Goal: Navigation & Orientation: Find specific page/section

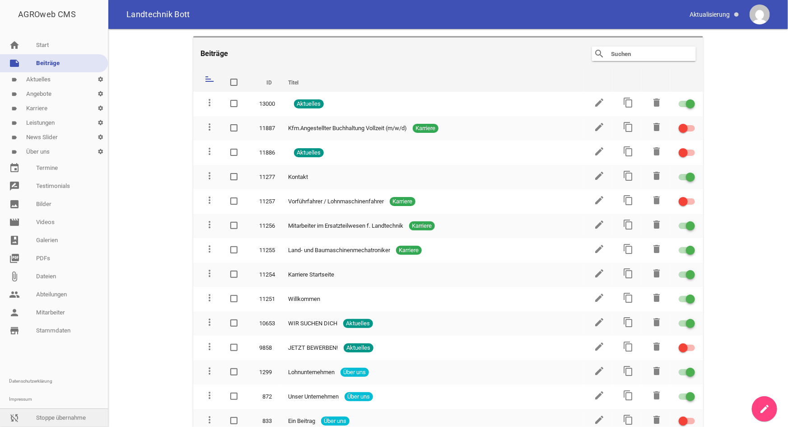
click at [47, 414] on link "sync_disabled Stoppe übernahme" at bounding box center [54, 418] width 108 height 18
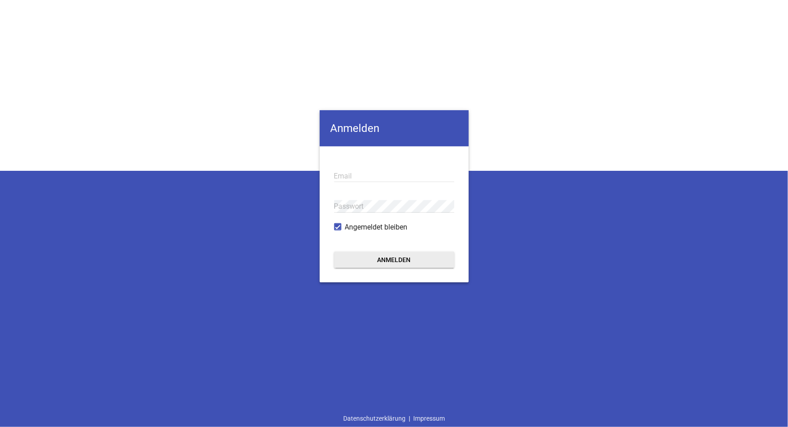
type input "info@pixel-kraft.de"
click at [391, 262] on button "Anmelden" at bounding box center [394, 260] width 120 height 16
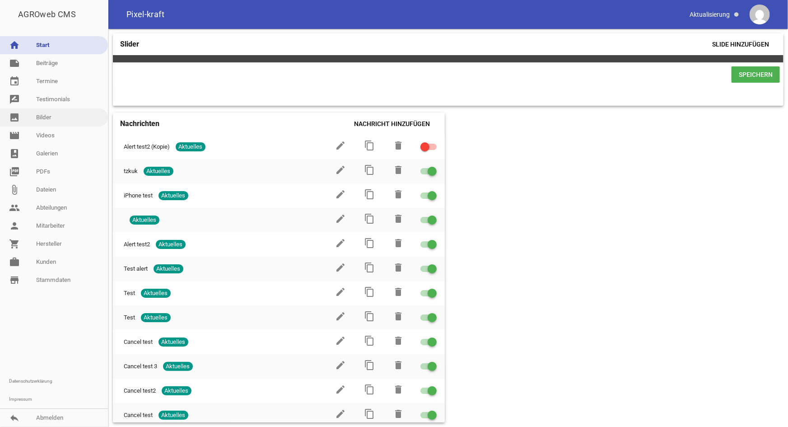
click at [47, 116] on link "image Bilder" at bounding box center [54, 117] width 108 height 18
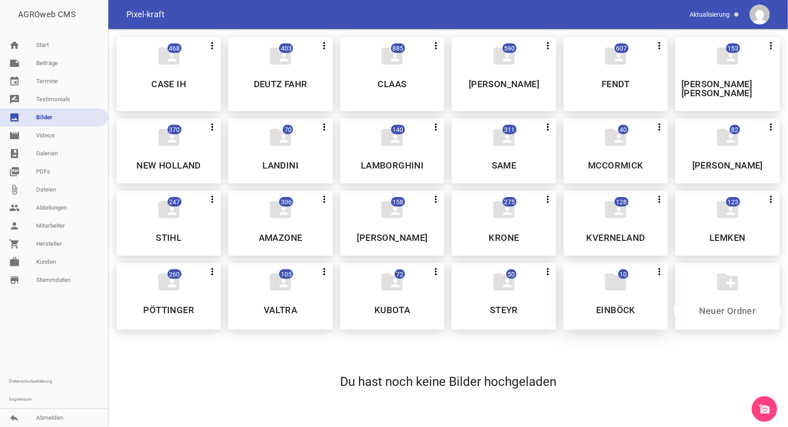
click at [613, 292] on div "folder 10 more_vert Teilen Bearbeiten Löschen EINBÖCK" at bounding box center [616, 296] width 104 height 67
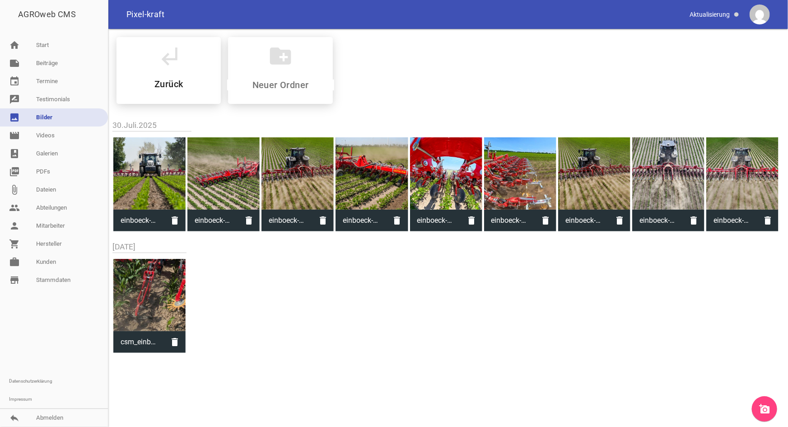
drag, startPoint x: 153, startPoint y: 91, endPoint x: 445, endPoint y: 0, distance: 305.2
click at [152, 91] on div "subdirectory_arrow_left Zurück" at bounding box center [169, 70] width 104 height 67
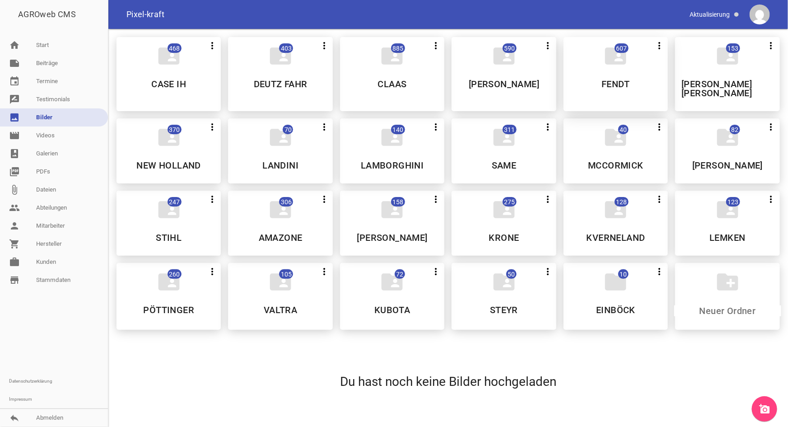
click at [618, 87] on h5 "FENDT" at bounding box center [616, 84] width 28 height 9
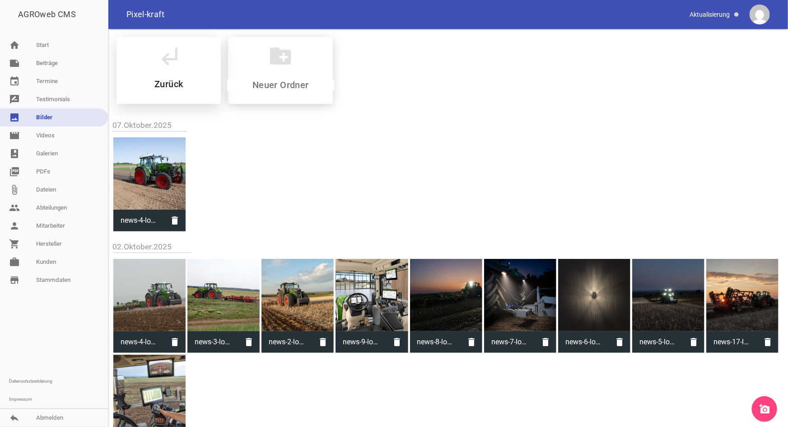
click at [164, 84] on h5 "Zurück" at bounding box center [169, 84] width 28 height 9
